Goal: Task Accomplishment & Management: Complete application form

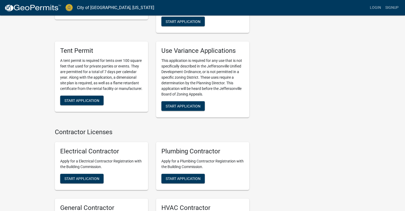
scroll to position [1086, 0]
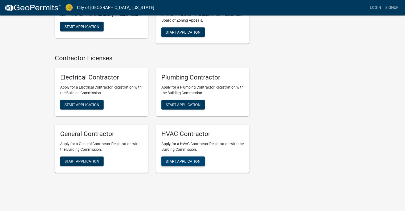
click at [190, 159] on span "Start Application" at bounding box center [183, 161] width 35 height 4
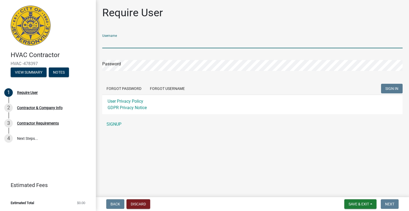
click at [130, 42] on input "Username" at bounding box center [252, 42] width 301 height 11
click at [132, 57] on form "Username Password Forgot Password Forgot Username SIGN IN User Privacy Policy G…" at bounding box center [252, 72] width 301 height 84
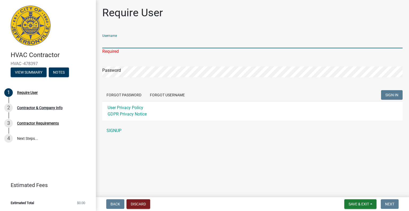
click at [163, 43] on input "Username" at bounding box center [252, 42] width 301 height 11
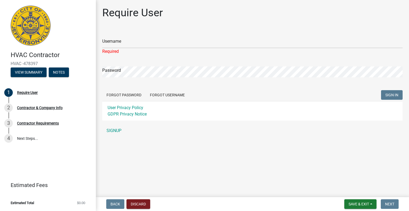
click at [155, 60] on div "Password" at bounding box center [252, 68] width 301 height 18
click at [155, 65] on div "Password" at bounding box center [252, 68] width 301 height 18
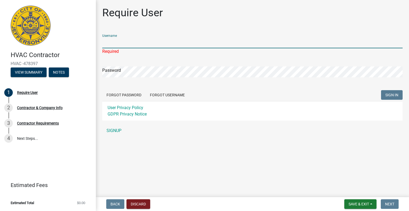
click at [173, 38] on input "Username" at bounding box center [252, 42] width 301 height 11
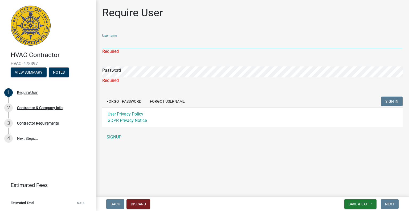
click at [176, 41] on input "Username" at bounding box center [252, 42] width 301 height 11
click at [213, 45] on input "Username" at bounding box center [252, 42] width 301 height 11
type input "d"
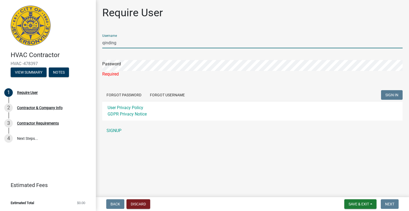
type input "qinding"
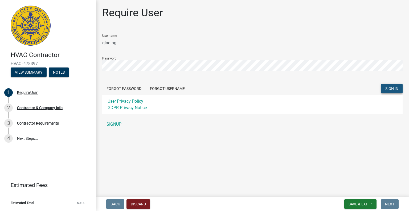
click at [390, 87] on span "SIGN IN" at bounding box center [392, 88] width 13 height 4
click at [112, 127] on link "SIGNUP" at bounding box center [252, 124] width 301 height 11
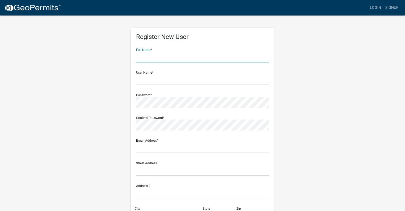
click at [149, 58] on input "text" at bounding box center [202, 56] width 133 height 11
type input "qinding"
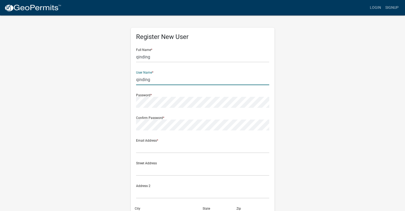
type input "qinding"
click at [31, 99] on wm-register-view "more_horiz Login Signup Register New User Full Name * qinding User Name * qindi…" at bounding box center [202, 150] width 405 height 300
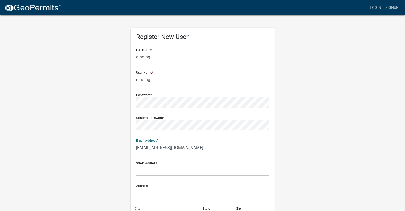
type input "[EMAIL_ADDRESS][DOMAIN_NAME]"
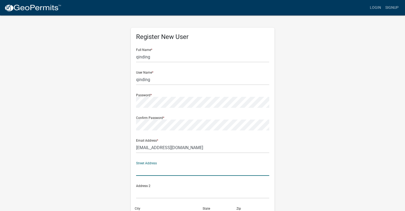
click at [286, 64] on div "Register New User Full Name * qinding User Name * qinding Password * Confirm Pa…" at bounding box center [203, 157] width 304 height 285
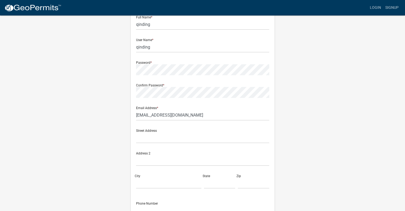
scroll to position [53, 0]
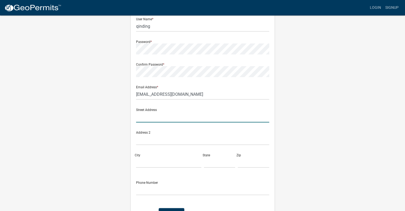
click at [175, 116] on input "text" at bounding box center [202, 116] width 133 height 11
click at [89, 117] on div "Register New User Full Name * qinding User Name * qinding Password * Confirm Pa…" at bounding box center [203, 104] width 304 height 285
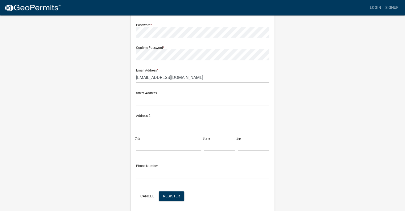
scroll to position [89, 0]
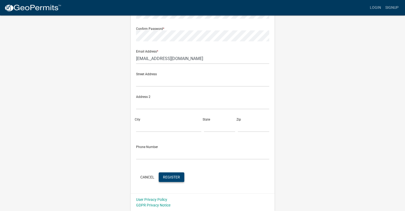
click at [173, 175] on span "Register" at bounding box center [171, 177] width 17 height 4
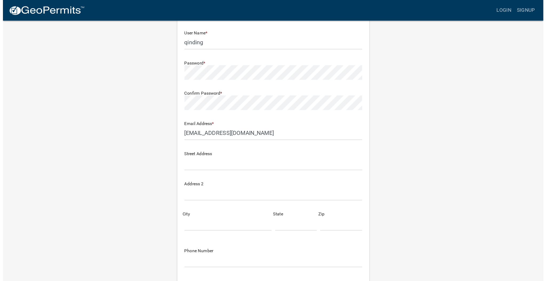
scroll to position [0, 0]
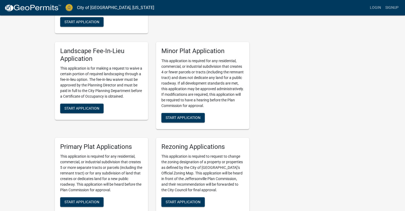
scroll to position [1086, 0]
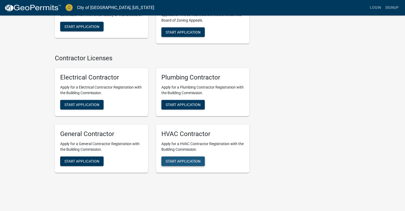
click at [193, 159] on span "Start Application" at bounding box center [183, 161] width 35 height 4
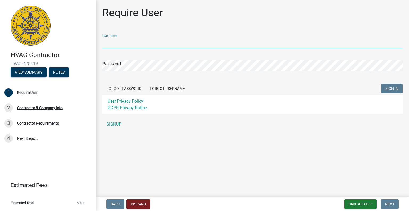
click at [165, 43] on input "Username" at bounding box center [252, 42] width 301 height 11
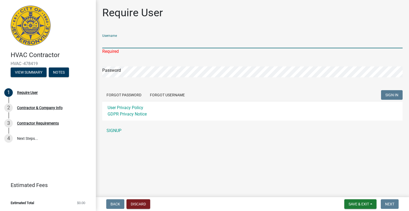
type input "qinding"
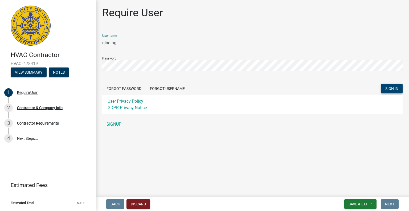
click at [392, 90] on span "SIGN IN" at bounding box center [392, 88] width 13 height 4
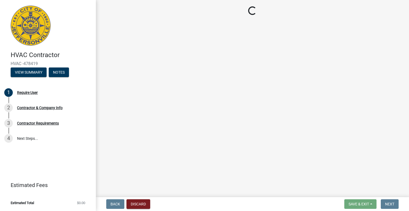
select select "CA"
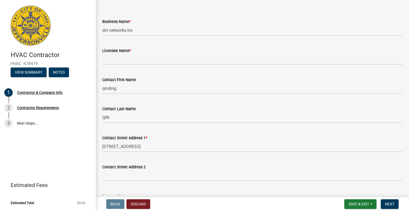
scroll to position [27, 0]
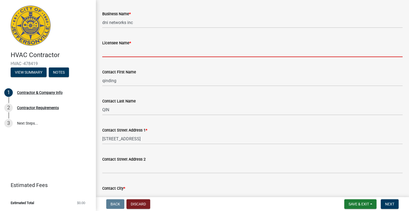
click at [139, 52] on input "Licensee Name *" at bounding box center [252, 51] width 301 height 11
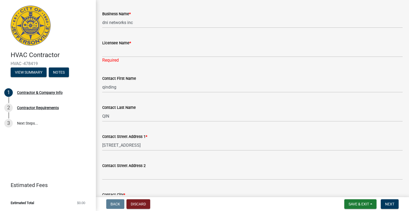
click at [130, 42] on span "*" at bounding box center [131, 43] width 2 height 5
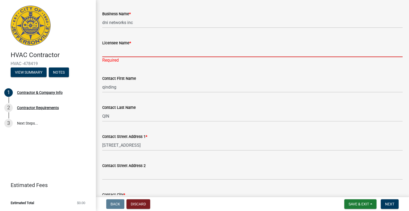
click at [130, 46] on input "Licensee Name *" at bounding box center [252, 51] width 301 height 11
click at [130, 42] on span "*" at bounding box center [131, 43] width 2 height 5
click at [130, 46] on input "Licensee Name *" at bounding box center [252, 51] width 301 height 11
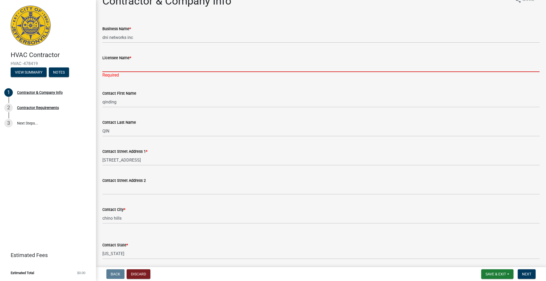
scroll to position [0, 0]
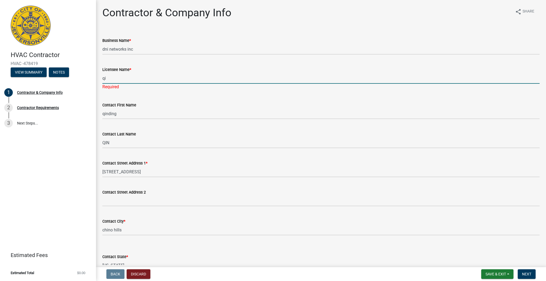
type input "q"
type input "[PERSON_NAME]"
click at [314, 11] on div "Contractor & Company Info share Share" at bounding box center [320, 14] width 437 height 17
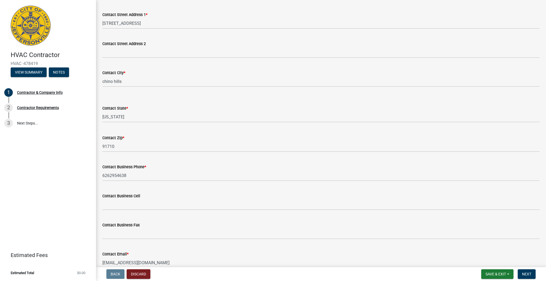
scroll to position [170, 0]
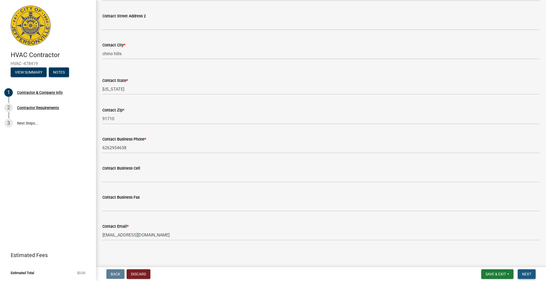
click at [409, 211] on span "Next" at bounding box center [526, 274] width 9 height 4
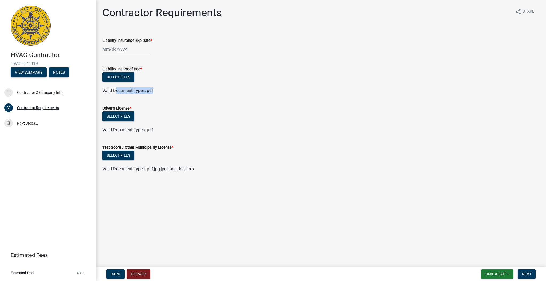
drag, startPoint x: 114, startPoint y: 90, endPoint x: 159, endPoint y: 93, distance: 45.2
click at [159, 93] on div "Valid Document Types: pdf" at bounding box center [320, 90] width 445 height 6
click at [195, 96] on wm-data-entity-input "Liability Ins Proof Doc * Select files Valid Document Types: pdf" at bounding box center [320, 78] width 437 height 39
drag, startPoint x: 138, startPoint y: 94, endPoint x: 108, endPoint y: 91, distance: 30.3
click at [108, 91] on wm-data-entity-input "Liability Ins Proof Doc * Select files Valid Document Types: pdf" at bounding box center [320, 78] width 437 height 39
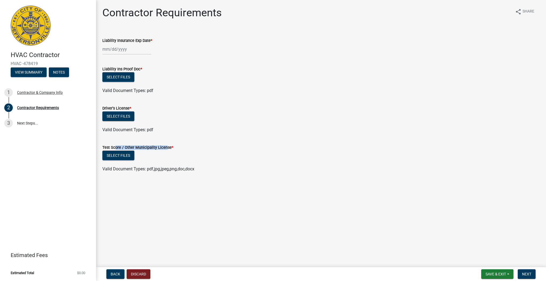
drag, startPoint x: 113, startPoint y: 146, endPoint x: 210, endPoint y: 152, distance: 97.1
click at [163, 146] on label "Test Score / Other Municipality License *" at bounding box center [137, 148] width 71 height 4
click at [222, 152] on div "Select files" at bounding box center [320, 156] width 437 height 11
drag, startPoint x: 116, startPoint y: 171, endPoint x: 194, endPoint y: 175, distance: 78.2
click at [194, 175] on wm-data-entity-input "Test Score / Other Municipality License * Select files Valid Document Types: pd…" at bounding box center [320, 157] width 437 height 39
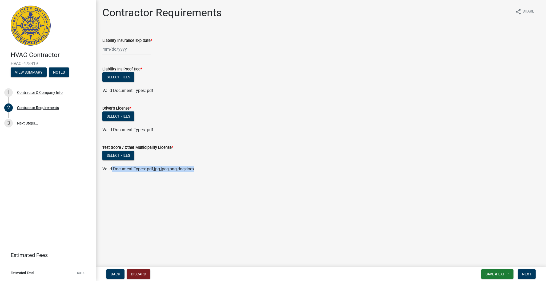
click at [203, 175] on wm-data-entity-input "Test Score / Other Municipality License * Select files Valid Document Types: pd…" at bounding box center [320, 157] width 437 height 39
